Goal: Transaction & Acquisition: Subscribe to service/newsletter

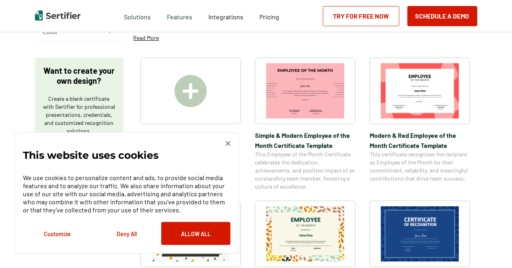
scroll to position [201, 0]
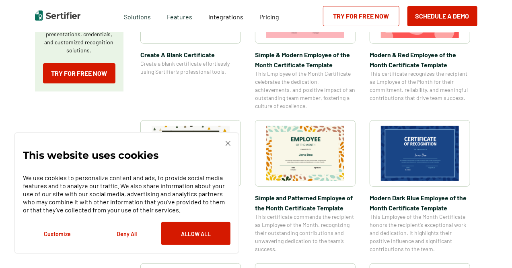
click at [123, 237] on button "Deny All" at bounding box center [126, 233] width 69 height 23
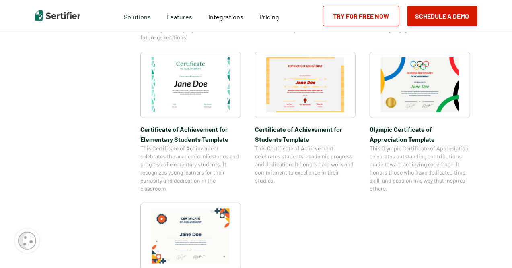
scroll to position [604, 0]
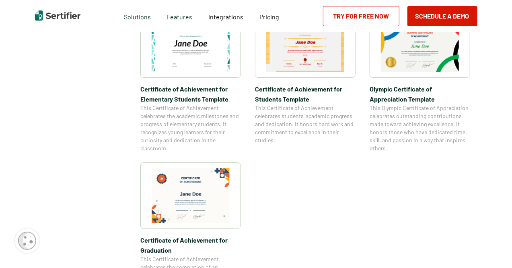
click at [192, 190] on img at bounding box center [191, 195] width 78 height 55
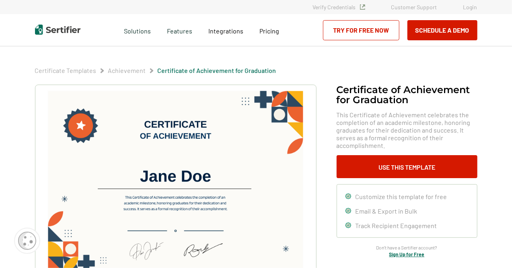
scroll to position [40, 0]
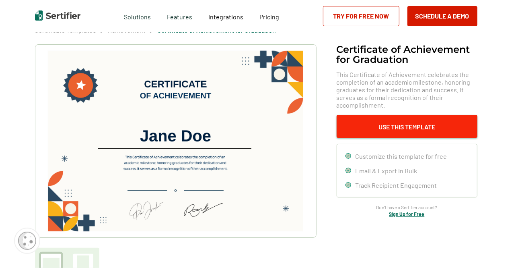
click at [410, 124] on button "Use This Template" at bounding box center [407, 126] width 141 height 23
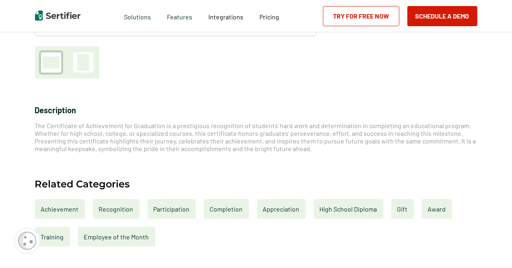
scroll to position [282, 0]
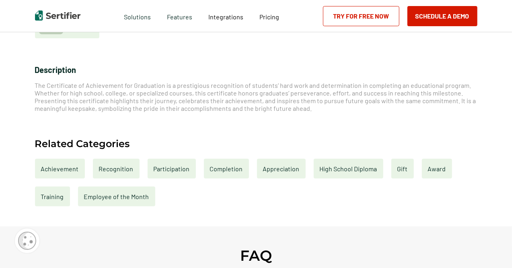
click at [109, 204] on div "Employee of the Month" at bounding box center [116, 196] width 77 height 20
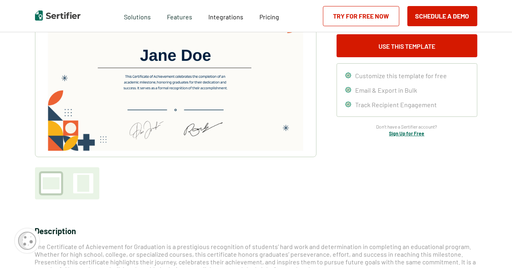
scroll to position [40, 0]
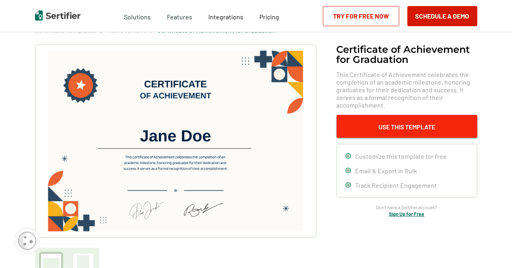
click at [416, 128] on button "Use This Template" at bounding box center [407, 126] width 141 height 23
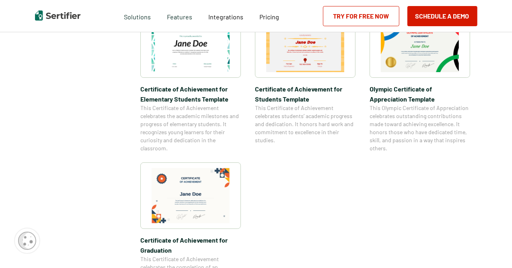
scroll to position [1241, 0]
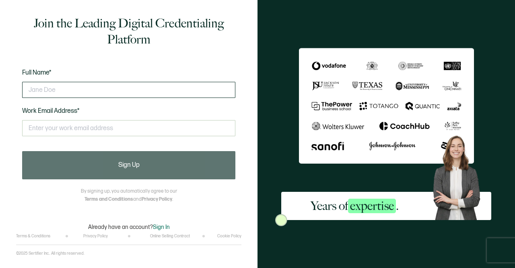
click at [74, 87] on input "text" at bounding box center [128, 90] width 213 height 16
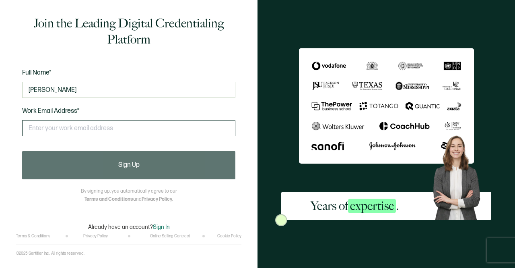
type input "Todd Skarr"
click at [86, 132] on input "text" at bounding box center [128, 128] width 213 height 16
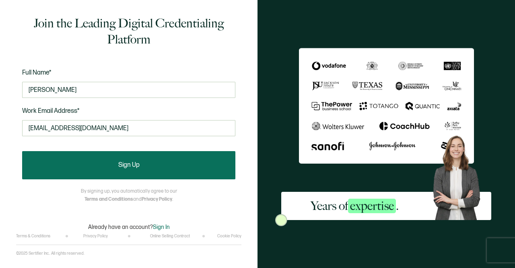
type input "tskarr@gkschools.org"
click at [148, 164] on button "Sign Up" at bounding box center [128, 165] width 213 height 28
